Goal: Share content

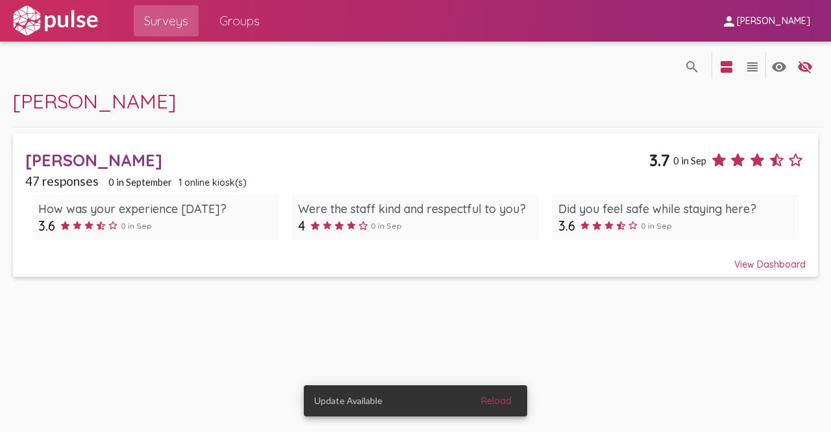
click at [556, 404] on div "search_off search view_agenda view_headline visibility visibility_off settings …" at bounding box center [415, 237] width 831 height 390
click at [498, 404] on span "Reload" at bounding box center [496, 401] width 31 height 12
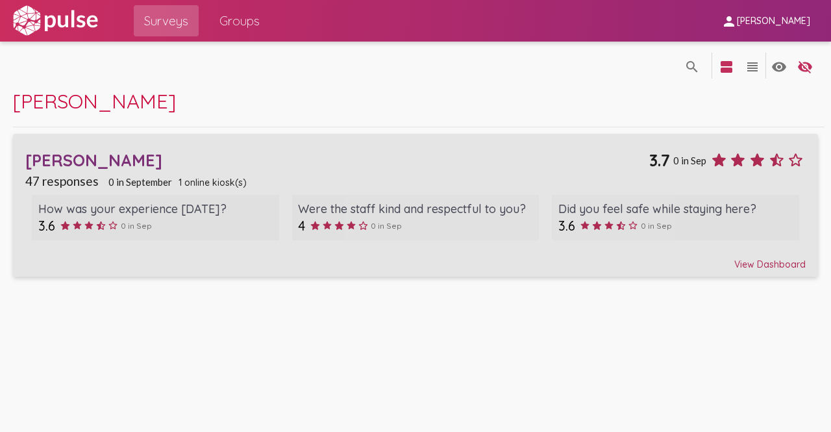
click at [766, 268] on div "View Dashboard" at bounding box center [415, 258] width 780 height 23
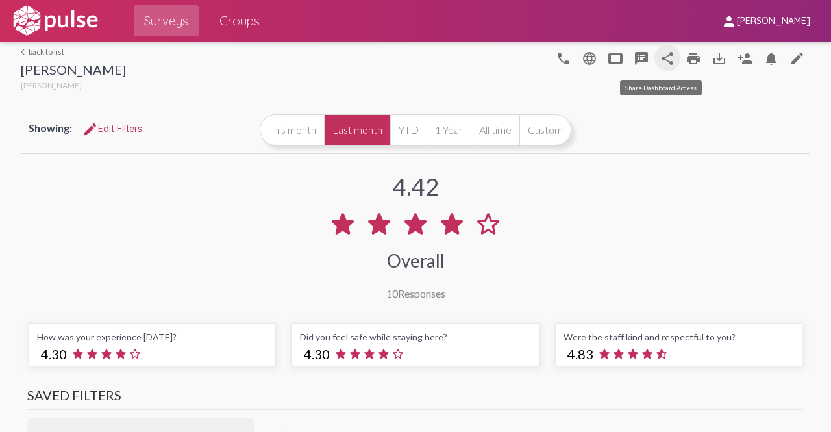
click at [661, 64] on mat-icon "share" at bounding box center [667, 59] width 16 height 16
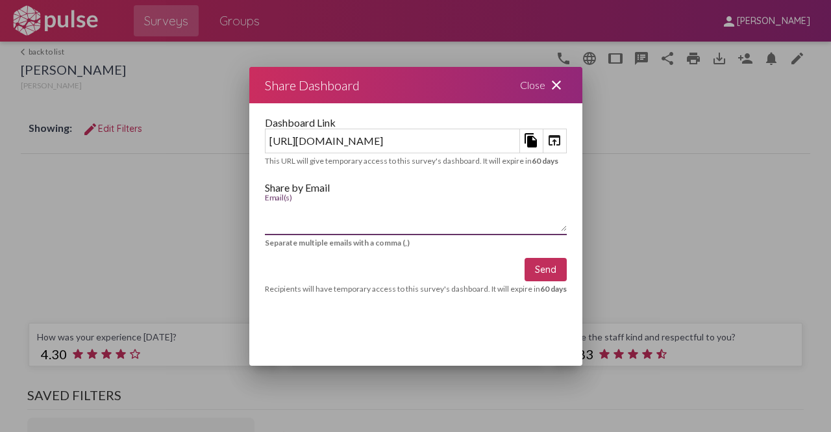
click at [290, 224] on textarea "Email(s)" at bounding box center [416, 218] width 302 height 26
type textarea "j"
click at [564, 85] on mat-icon "close" at bounding box center [556, 85] width 16 height 16
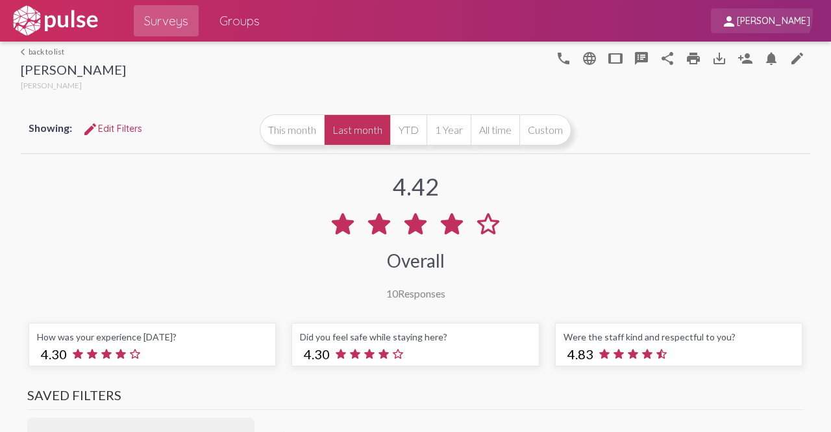
click at [774, 14] on span "person [PERSON_NAME]" at bounding box center [765, 20] width 89 height 24
click at [610, 122] on div at bounding box center [415, 216] width 831 height 432
